Goal: Task Accomplishment & Management: Use online tool/utility

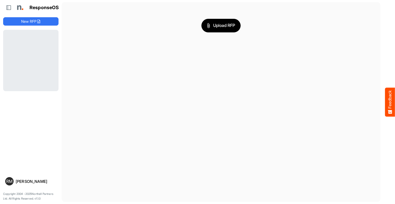
click at [221, 25] on span "Upload RFP" at bounding box center [221, 25] width 28 height 7
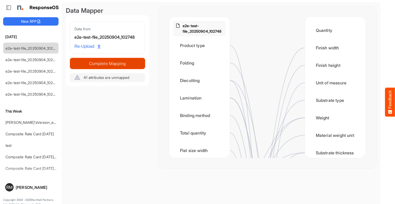
click at [107, 63] on span "Complete Mapping" at bounding box center [107, 63] width 74 height 7
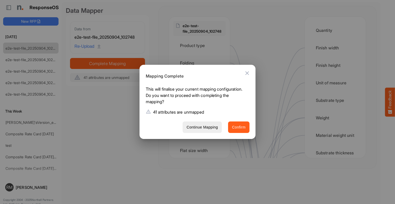
click at [239, 127] on span "Confirm" at bounding box center [239, 127] width 14 height 7
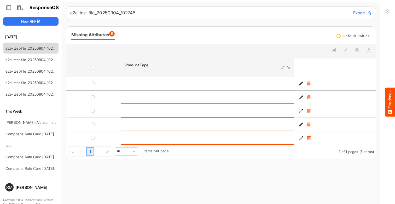
click at [127, 151] on span "**" at bounding box center [127, 151] width 24 height 8
type input "***"
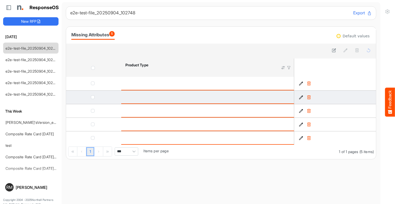
click at [94, 83] on span "checkbox" at bounding box center [93, 84] width 4 height 4
click at [94, 97] on span "checkbox" at bounding box center [93, 97] width 4 height 4
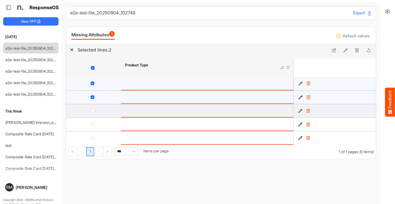
click at [94, 111] on span "checkbox" at bounding box center [93, 111] width 4 height 4
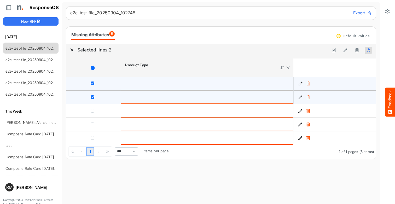
click at [94, 124] on span "checkbox" at bounding box center [93, 125] width 4 height 4
click at [94, 138] on span "checkbox" at bounding box center [93, 138] width 4 height 4
click at [369, 50] on icon at bounding box center [368, 50] width 4 height 4
